Goal: Information Seeking & Learning: Learn about a topic

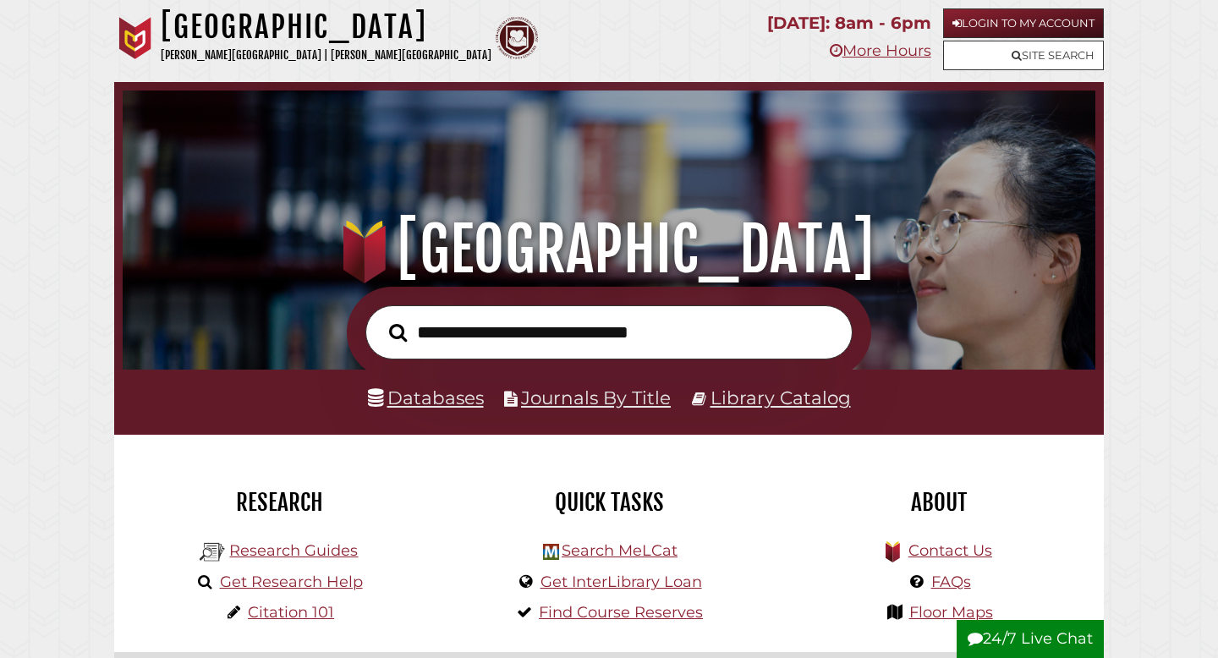
scroll to position [321, 964]
click at [453, 401] on link "Databases" at bounding box center [426, 397] width 116 height 22
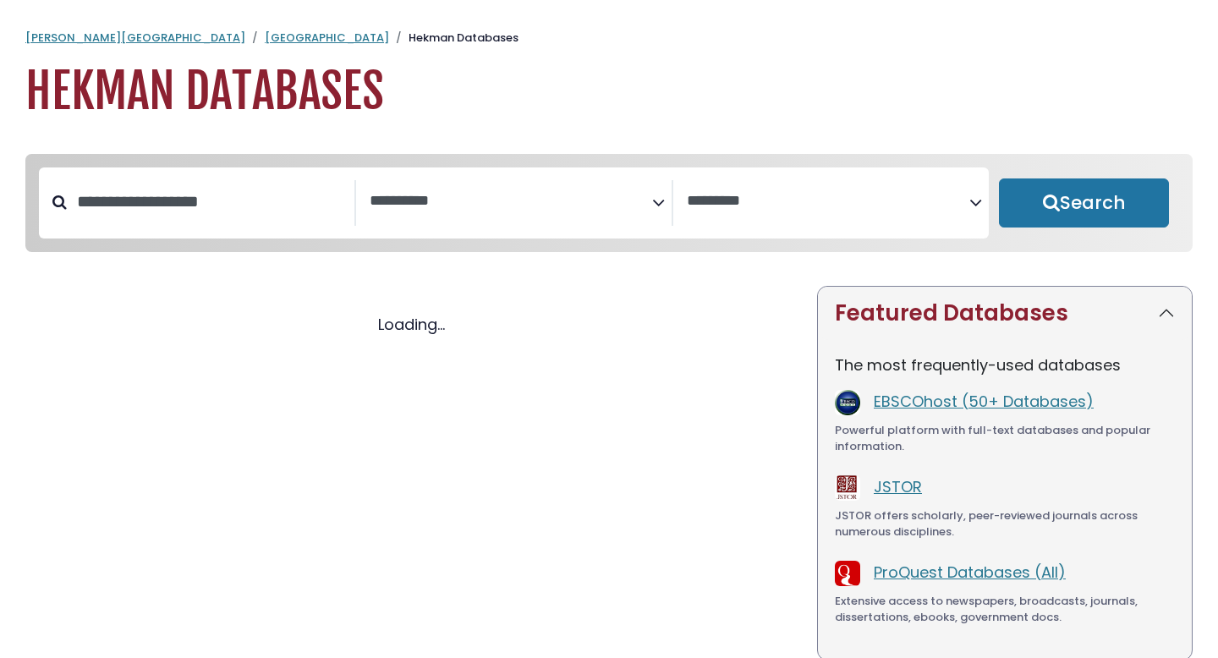
select select "Database Subject Filter"
select select "Database Vendors Filter"
select select "Database Subject Filter"
select select "Database Vendors Filter"
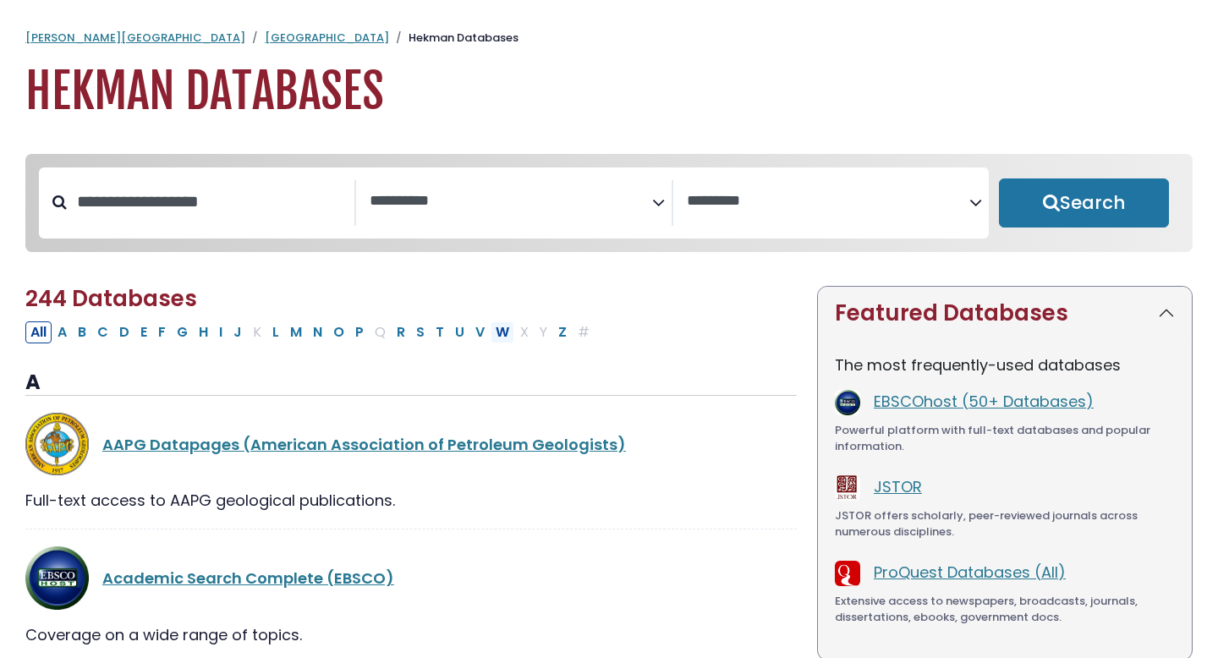
click at [495, 332] on button "W" at bounding box center [502, 332] width 24 height 22
select select "Database Subject Filter"
select select "Database Vendors Filter"
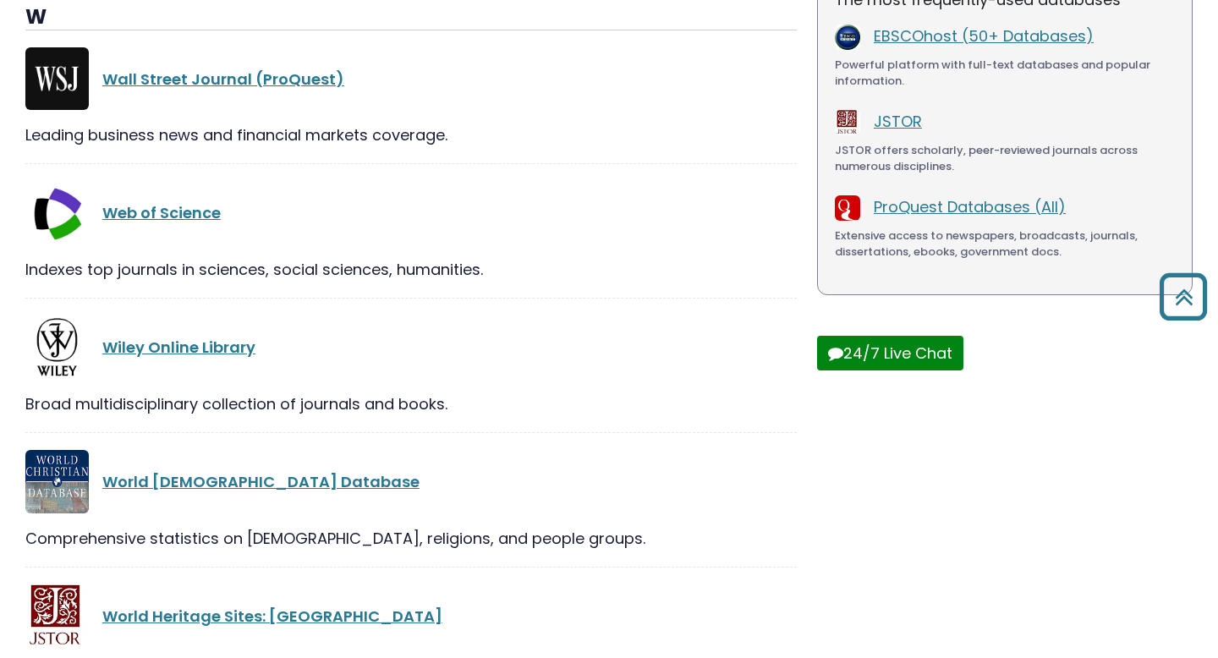
scroll to position [366, 0]
click at [194, 218] on link "Web of Science" at bounding box center [161, 211] width 118 height 21
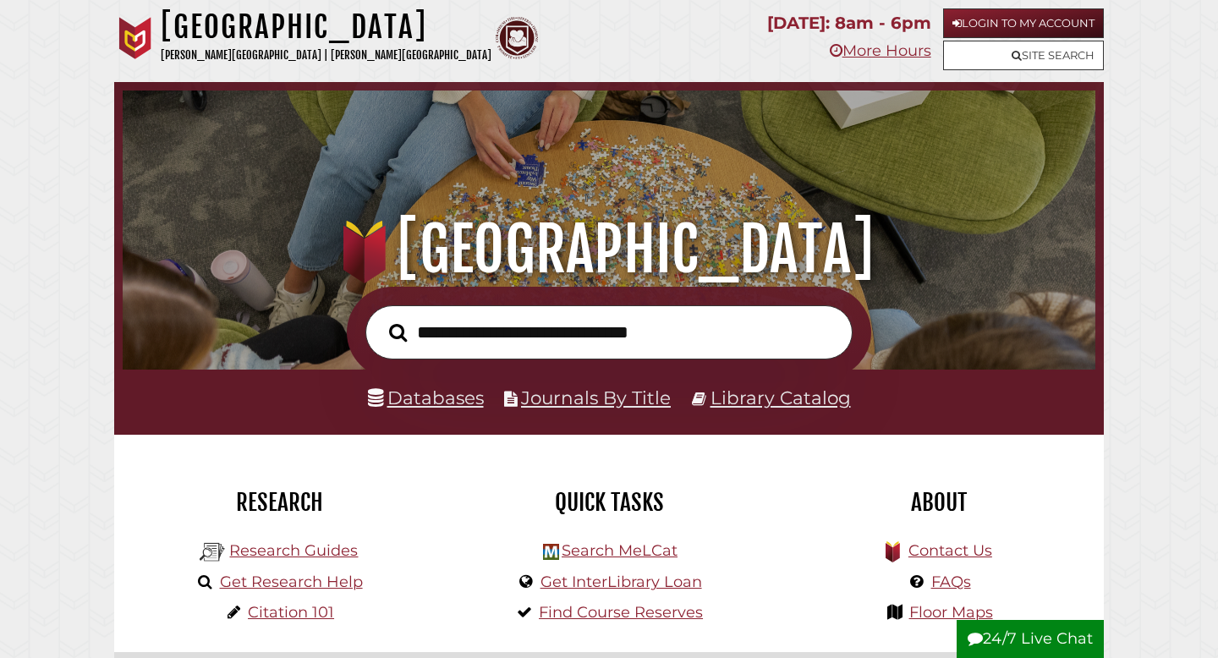
scroll to position [321, 964]
click at [463, 408] on li "Databases" at bounding box center [426, 398] width 116 height 32
click at [465, 391] on link "Databases" at bounding box center [426, 397] width 116 height 22
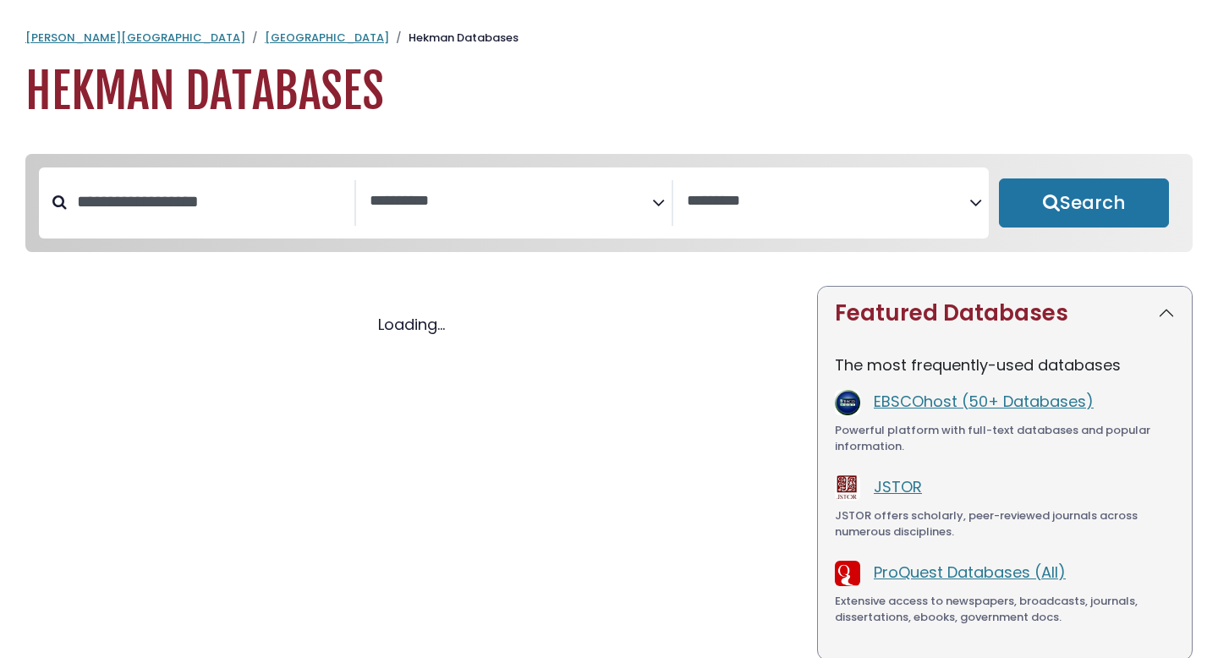
select select "Database Subject Filter"
select select "Database Vendors Filter"
select select "Database Subject Filter"
select select "Database Vendors Filter"
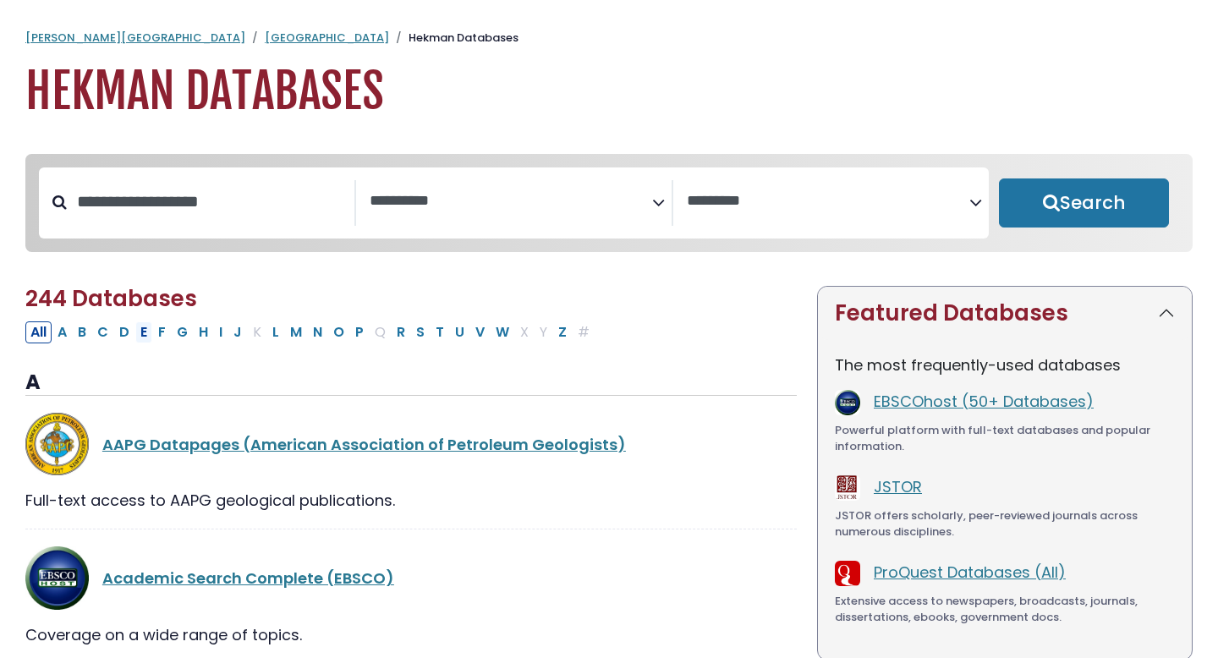
click at [149, 341] on button "E" at bounding box center [143, 332] width 17 height 22
select select "Database Subject Filter"
select select "Database Vendors Filter"
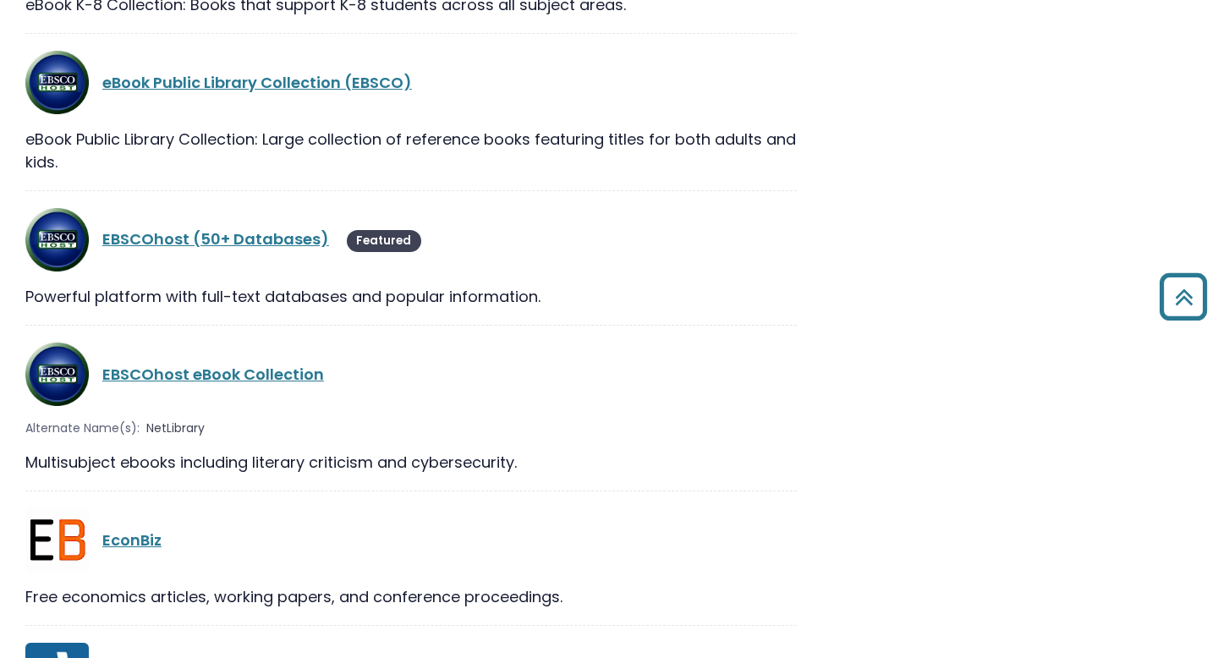
scroll to position [1889, 0]
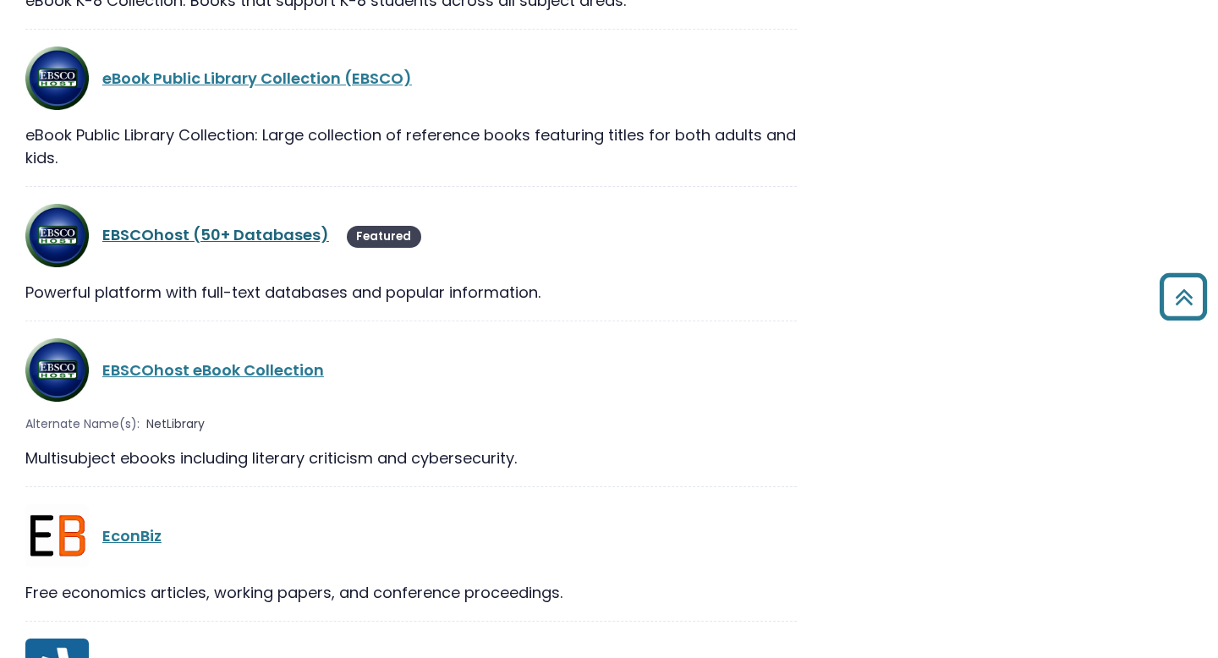
click at [286, 224] on link "EBSCOhost (50+ Databases)" at bounding box center [215, 234] width 227 height 21
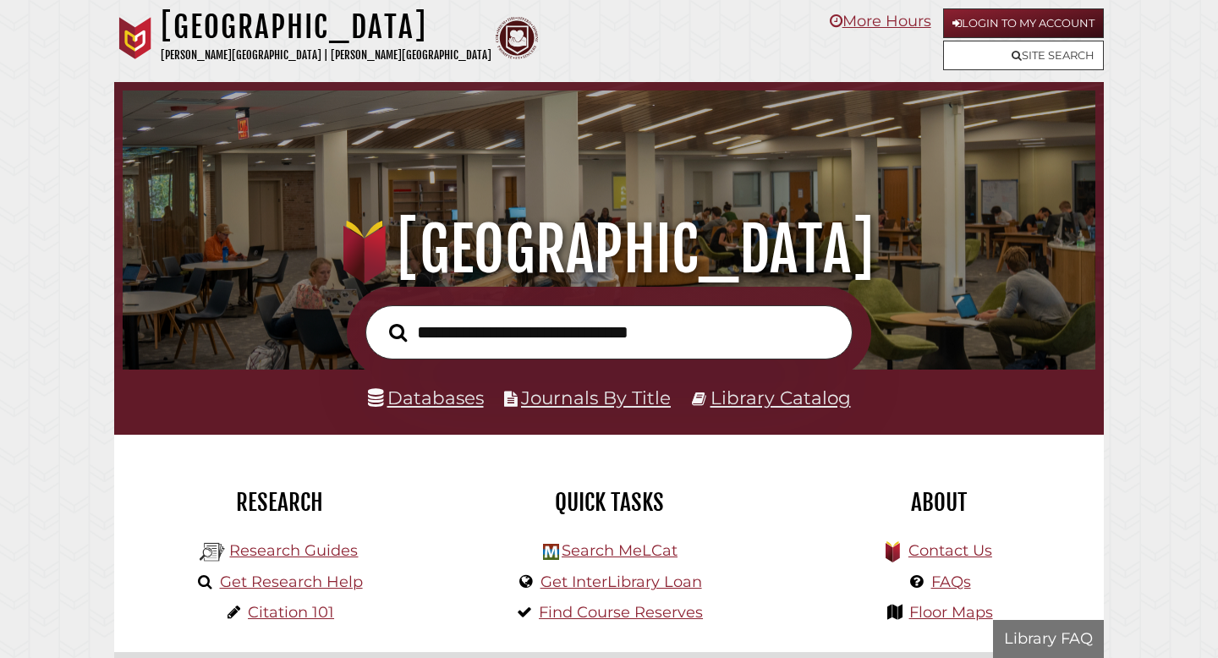
scroll to position [321, 964]
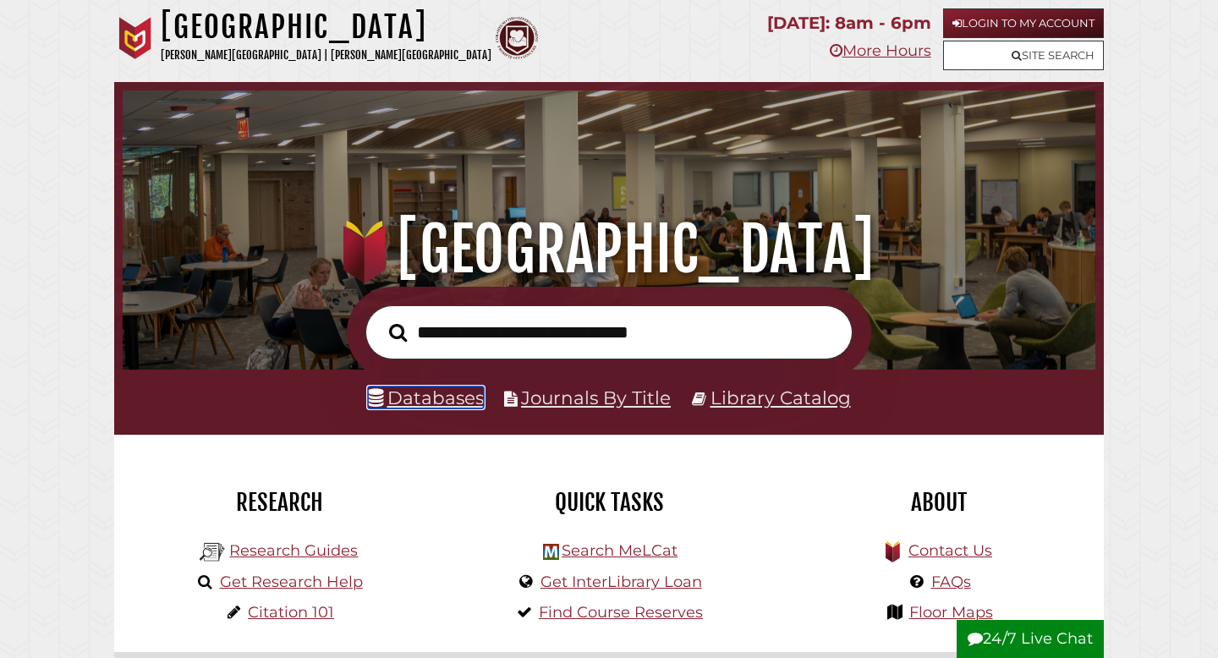
click at [442, 408] on link "Databases" at bounding box center [426, 397] width 116 height 22
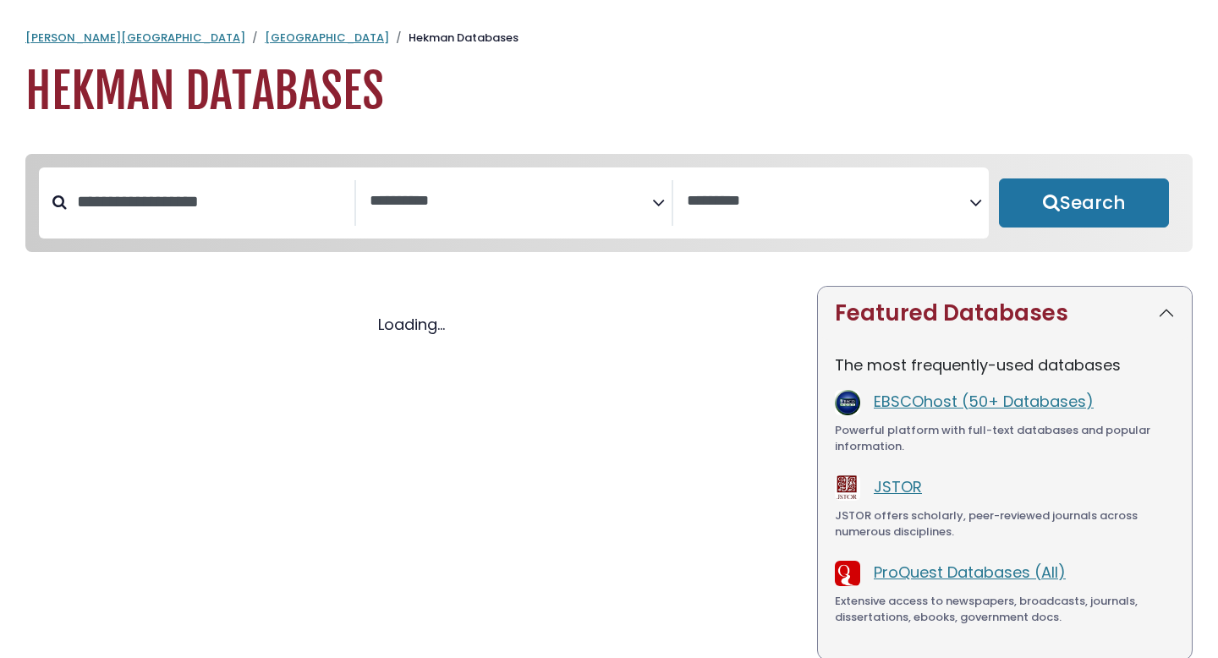
select select "Database Subject Filter"
select select "Database Vendors Filter"
select select "Database Subject Filter"
select select "Database Vendors Filter"
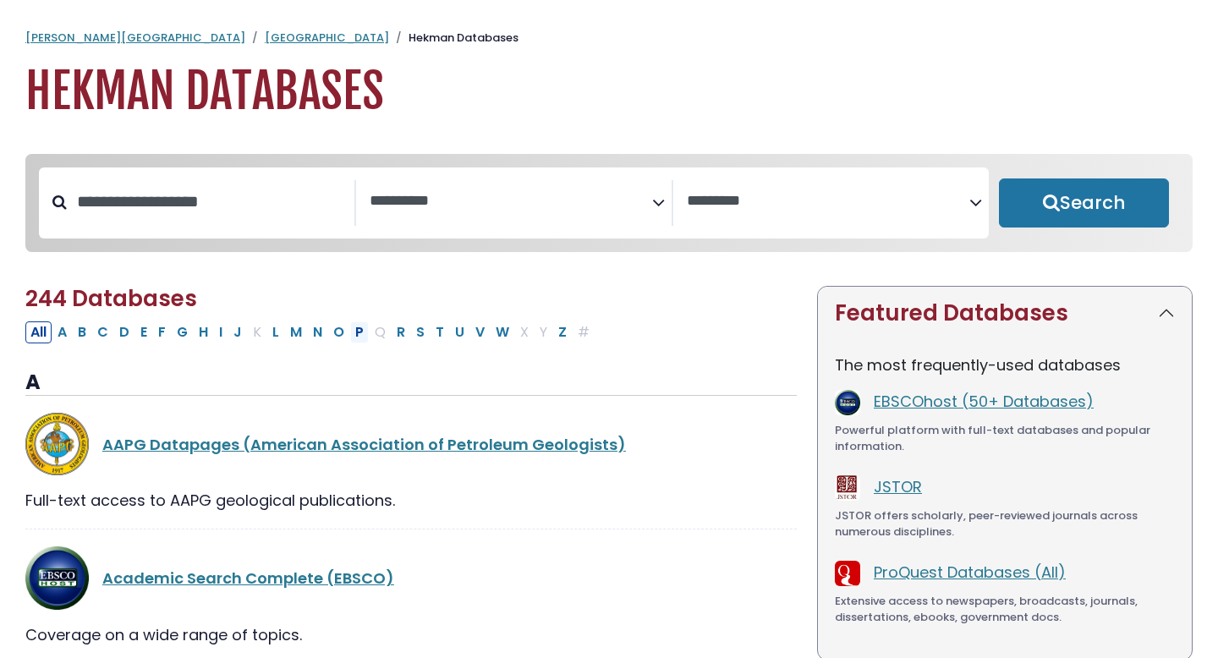
click at [361, 332] on button "P" at bounding box center [359, 332] width 19 height 22
select select "Database Subject Filter"
select select "Database Vendors Filter"
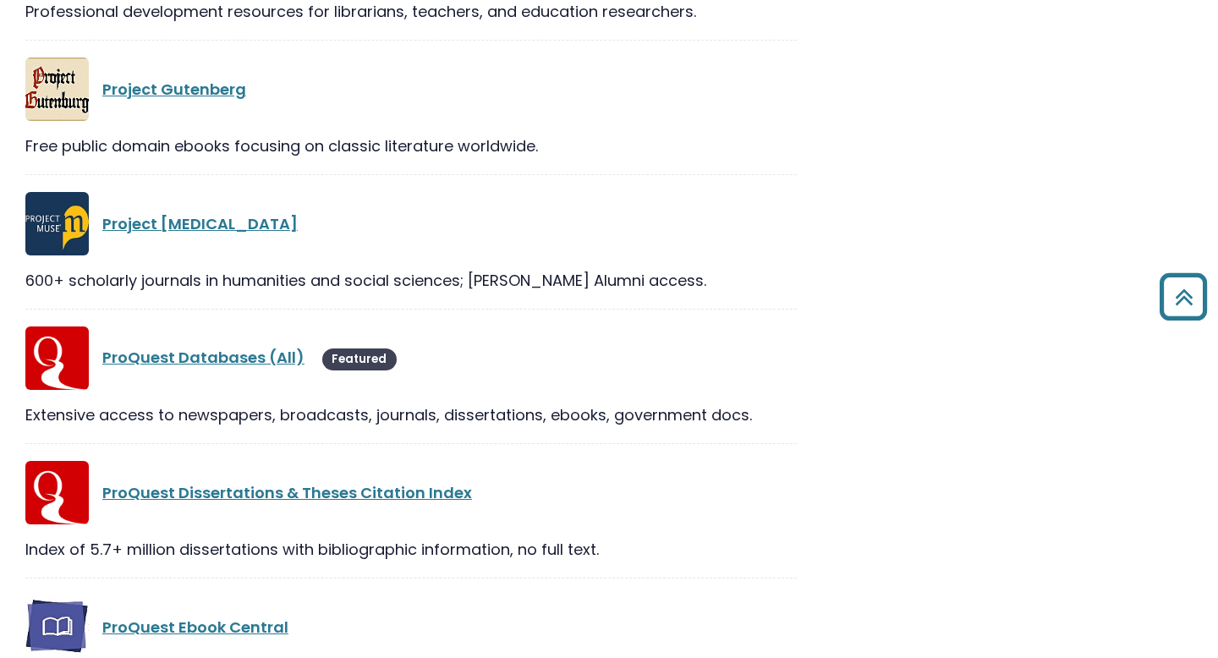
scroll to position [1866, 0]
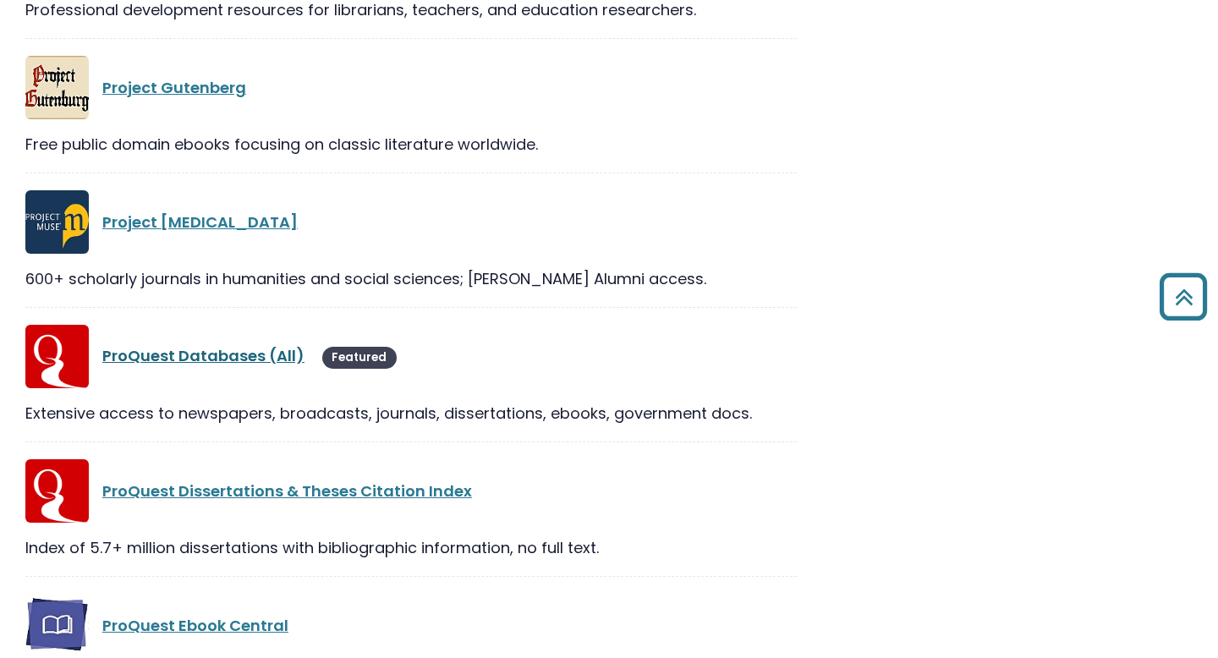
click at [272, 363] on link "ProQuest Databases (All)" at bounding box center [203, 355] width 202 height 21
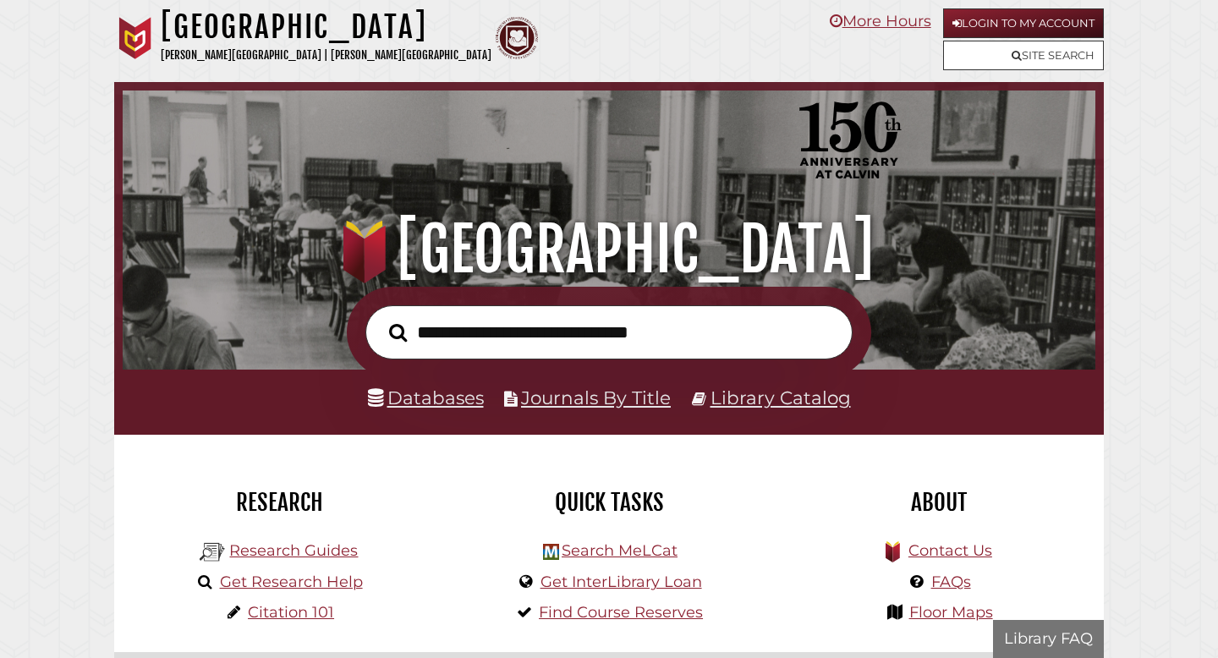
scroll to position [321, 964]
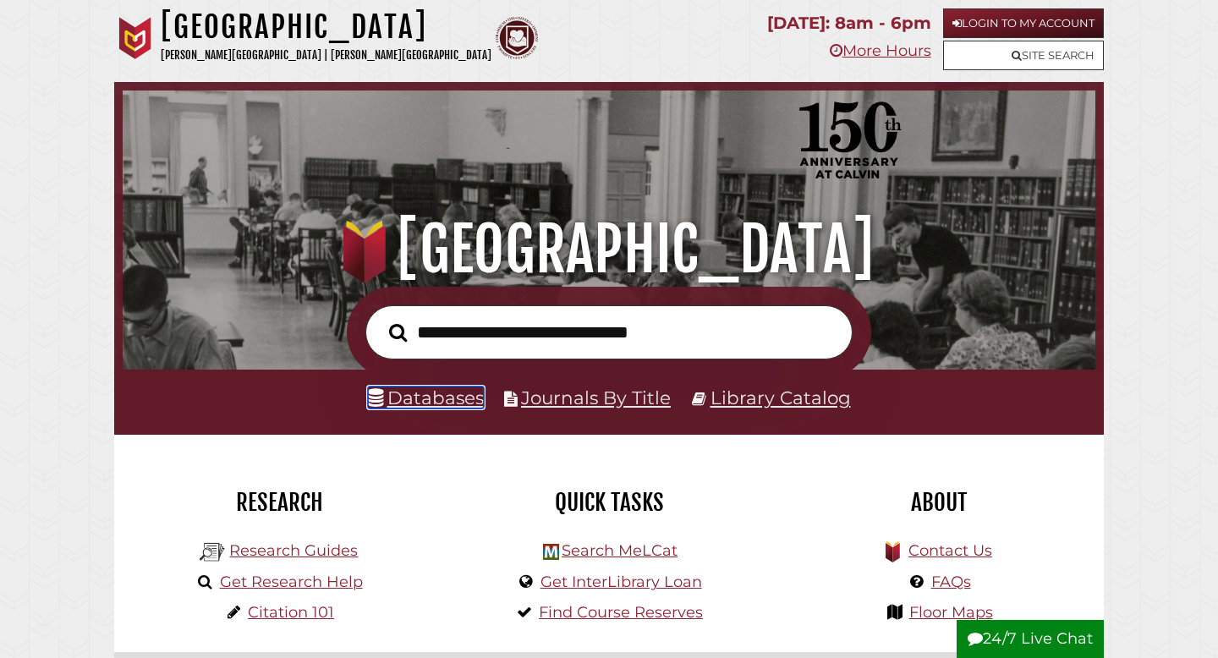
click at [452, 393] on link "Databases" at bounding box center [426, 397] width 116 height 22
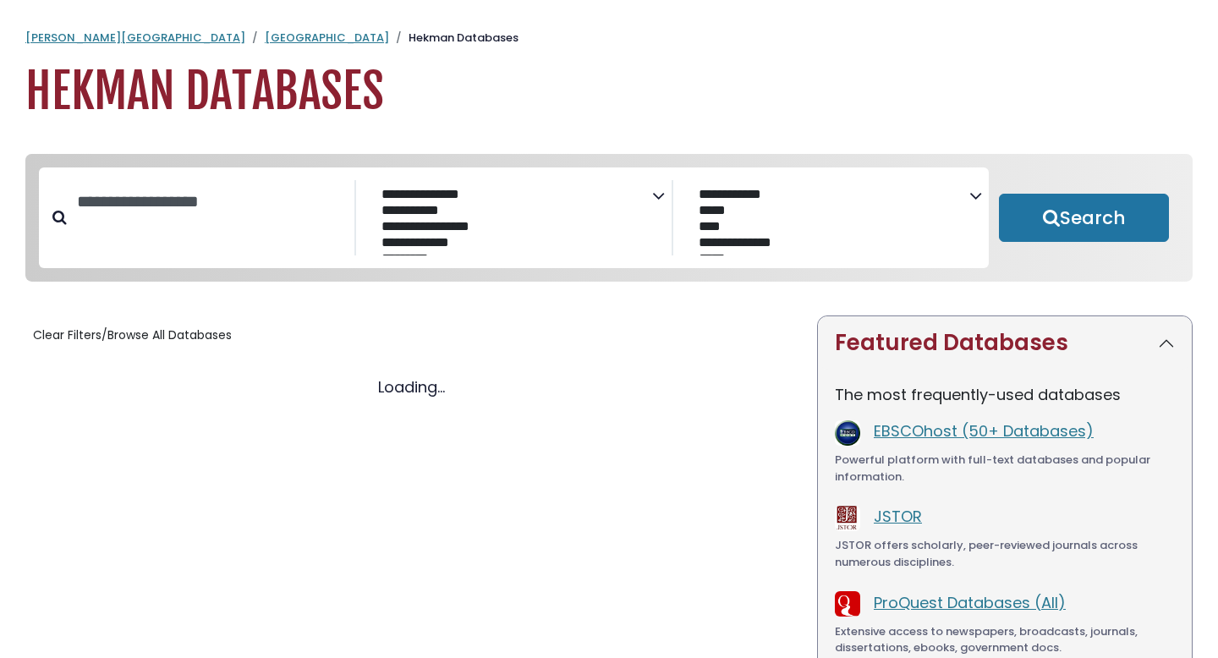
select select "Database Subject Filter"
select select "Database Vendors Filter"
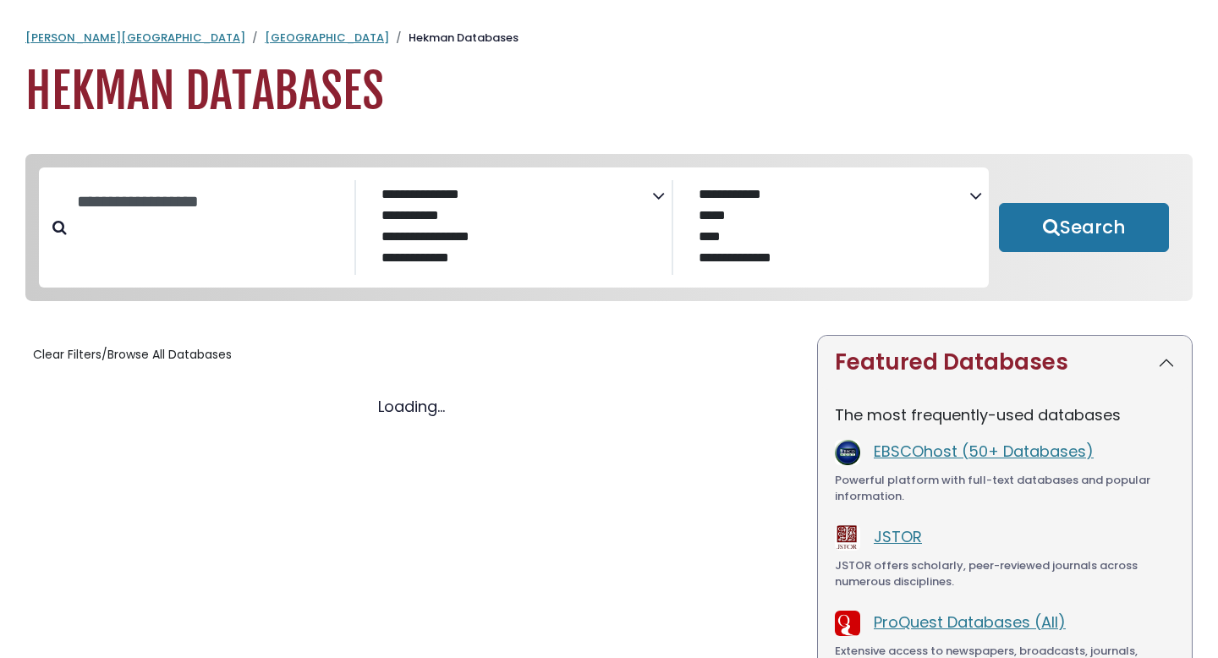
select select "Database Subject Filter"
select select "Database Vendors Filter"
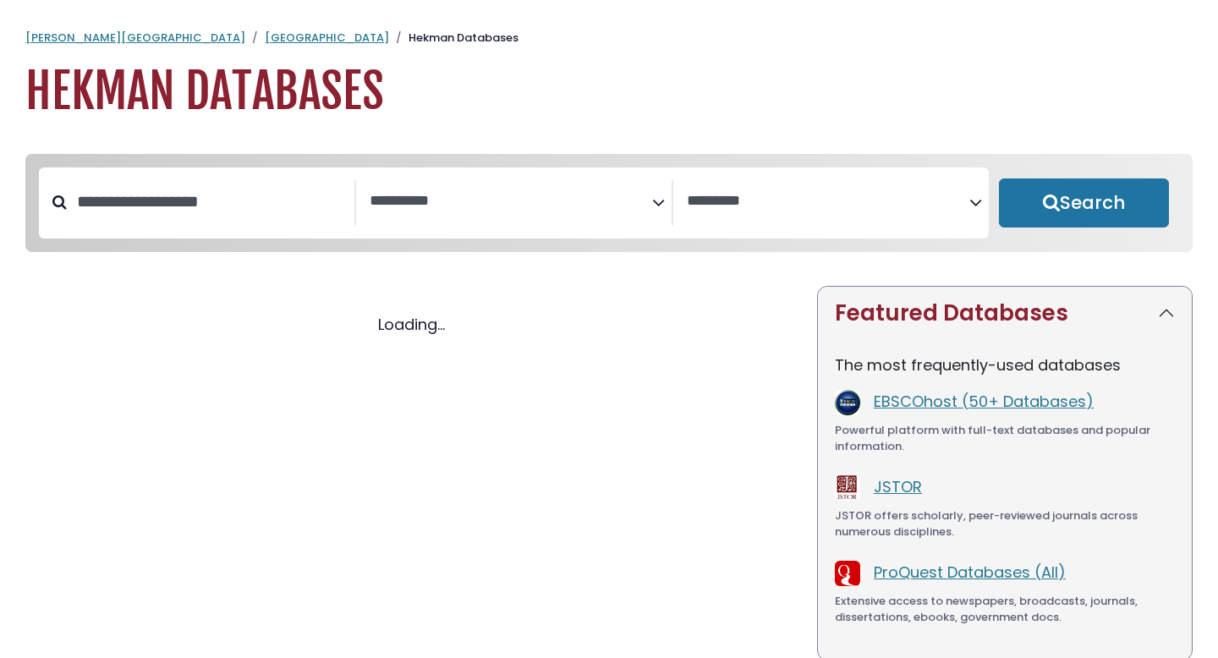
select select "Database Subject Filter"
select select "Database Vendors Filter"
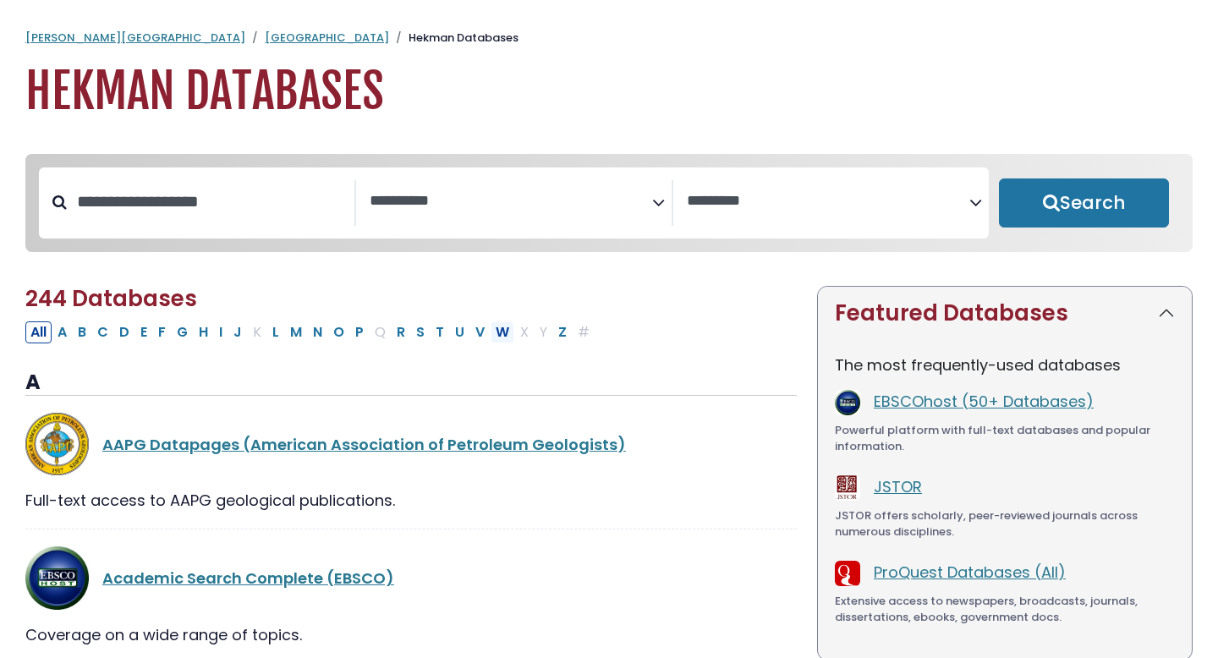
click at [504, 336] on button "W" at bounding box center [502, 332] width 24 height 22
select select "Database Subject Filter"
select select "Database Vendors Filter"
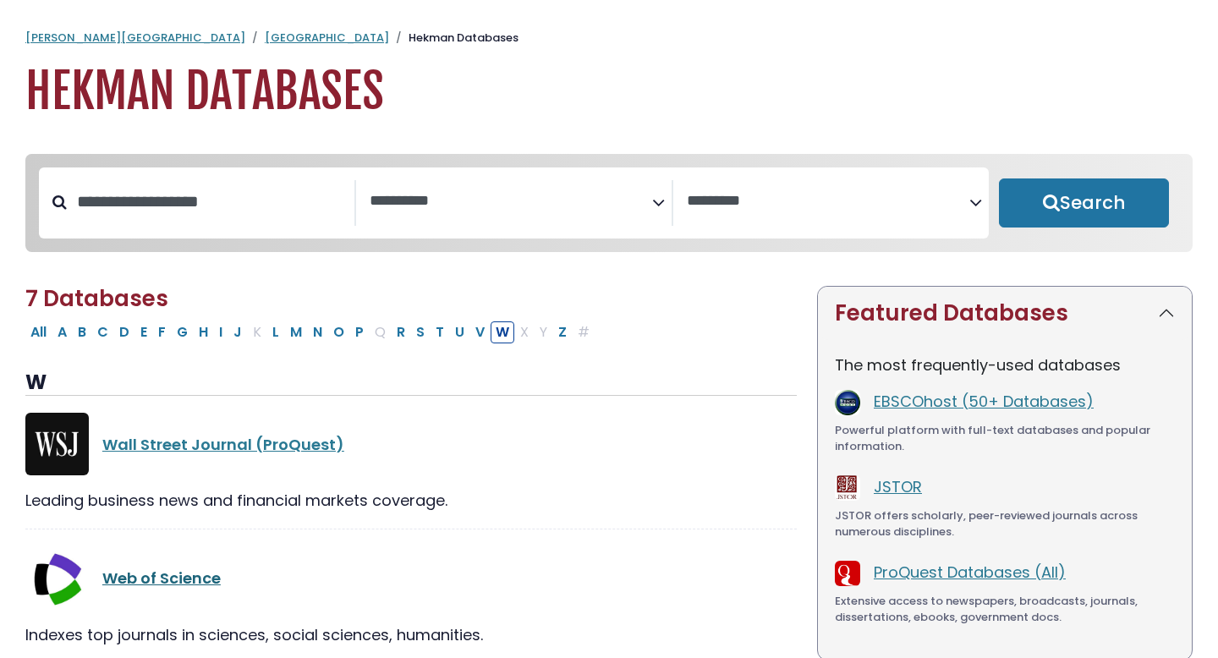
click at [189, 583] on link "Web of Science" at bounding box center [161, 577] width 118 height 21
